Goal: Task Accomplishment & Management: Manage account settings

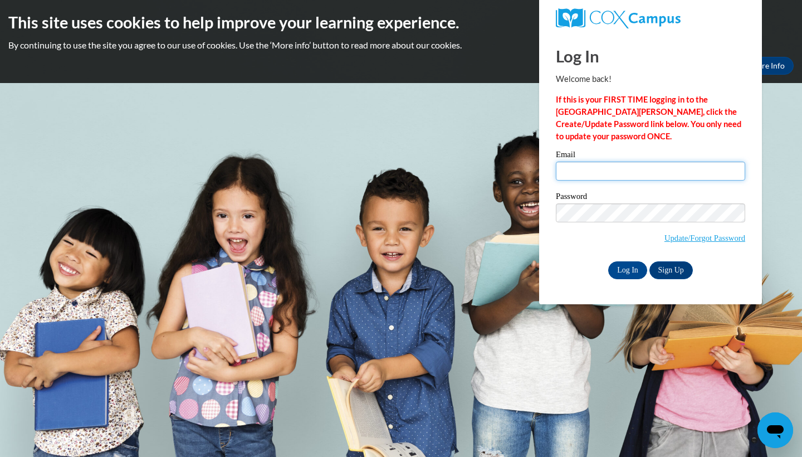
type input "annascarter@valdosta.edu"
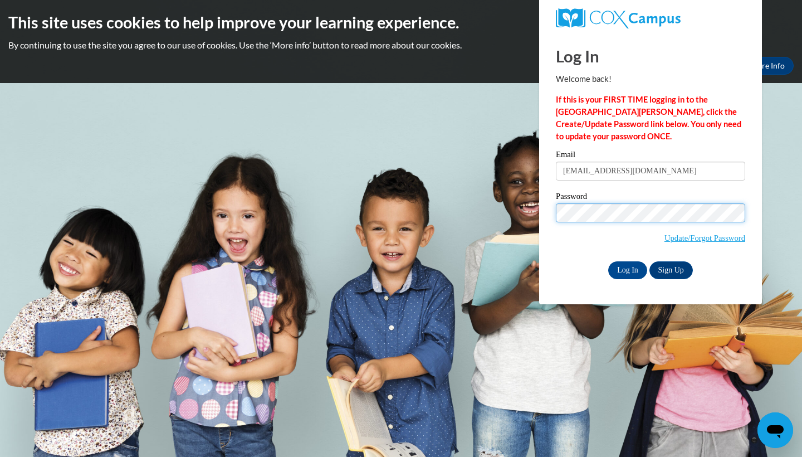
click at [627, 269] on input "Log In" at bounding box center [627, 270] width 39 height 18
click at [626, 271] on input "Log In" at bounding box center [627, 270] width 39 height 18
